Goal: Browse casually

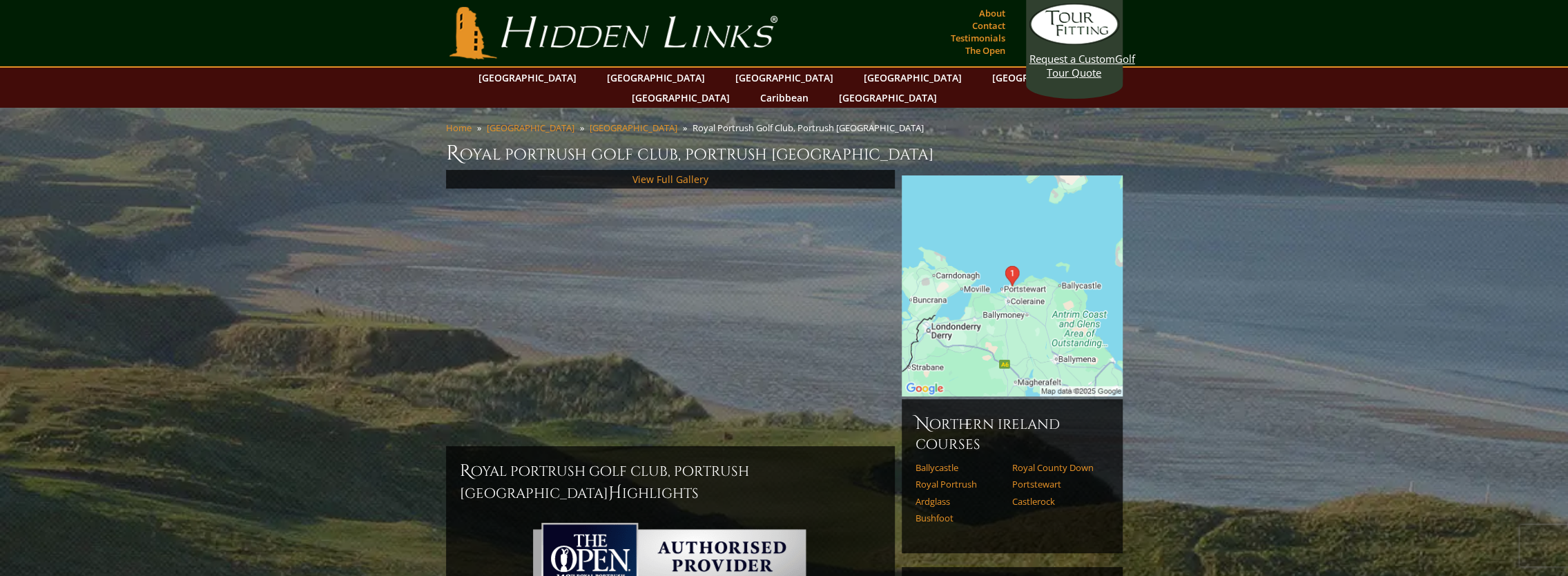
click at [623, 393] on div "View Full Gallery" at bounding box center [670, 307] width 449 height 276
